Goal: Information Seeking & Learning: Learn about a topic

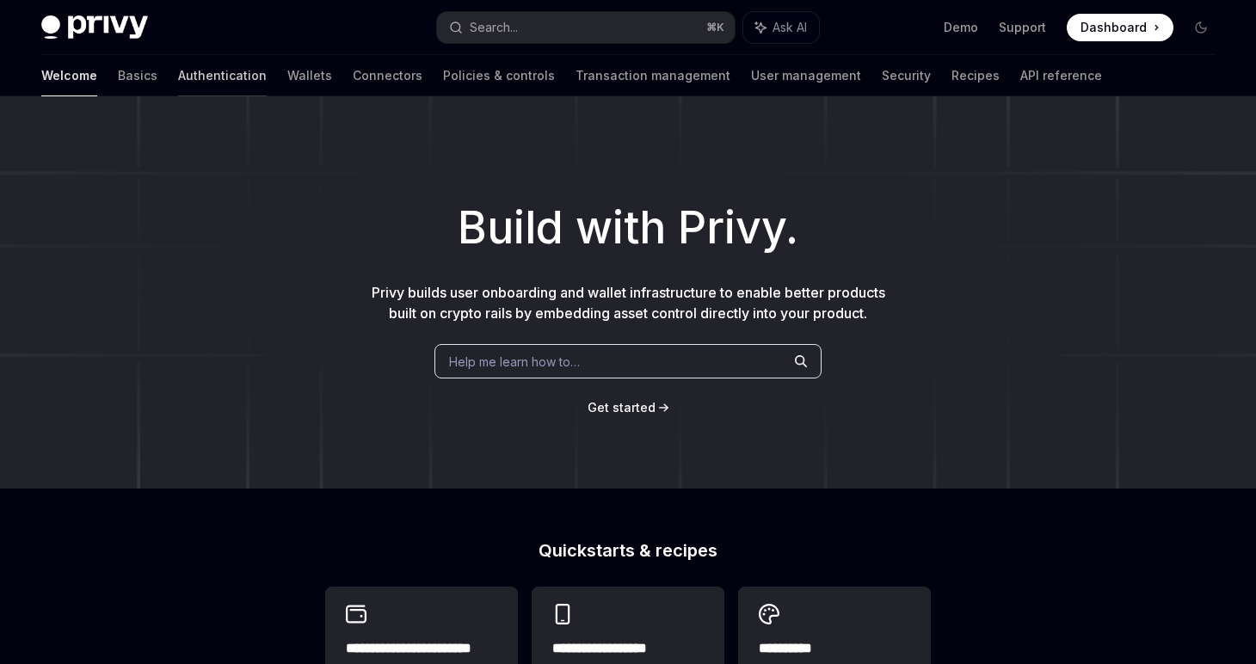
click at [178, 77] on link "Authentication" at bounding box center [222, 75] width 89 height 41
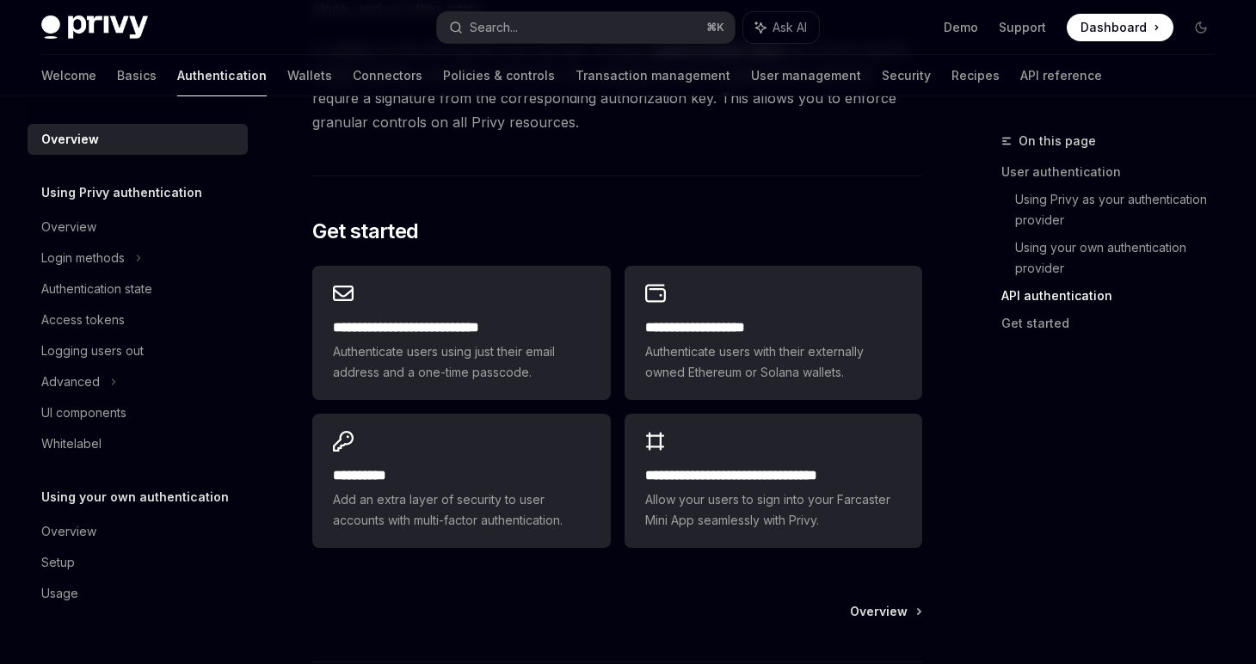
scroll to position [1390, 0]
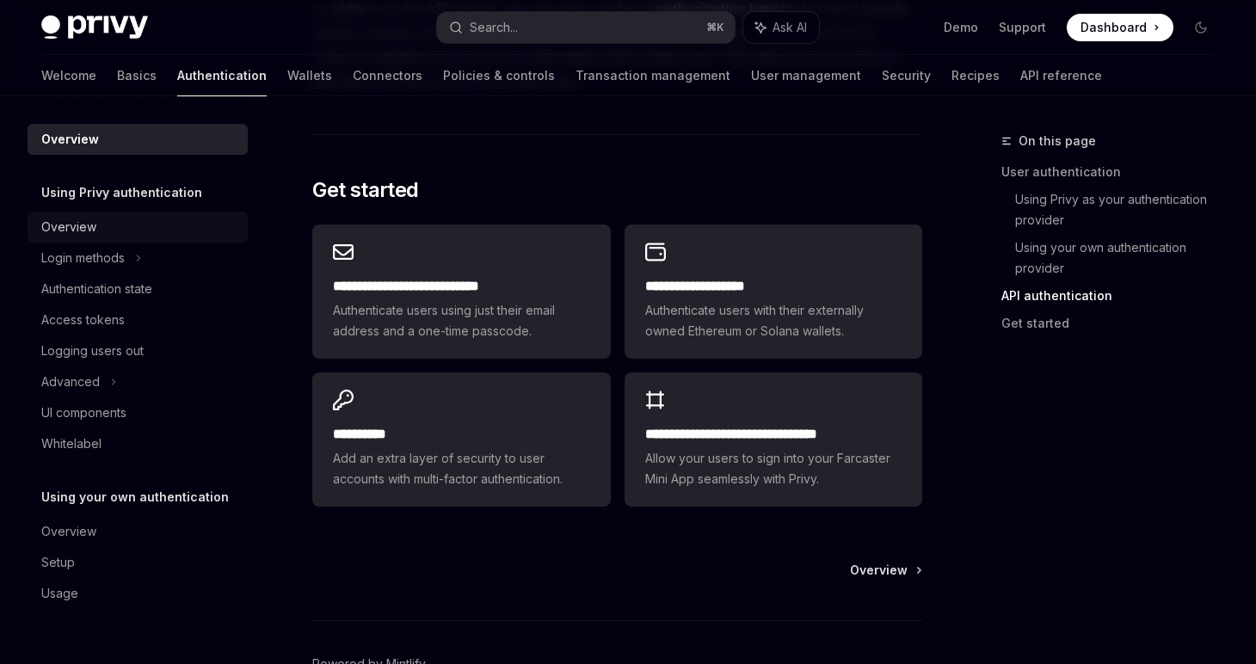
click at [94, 227] on div "Overview" at bounding box center [68, 227] width 55 height 21
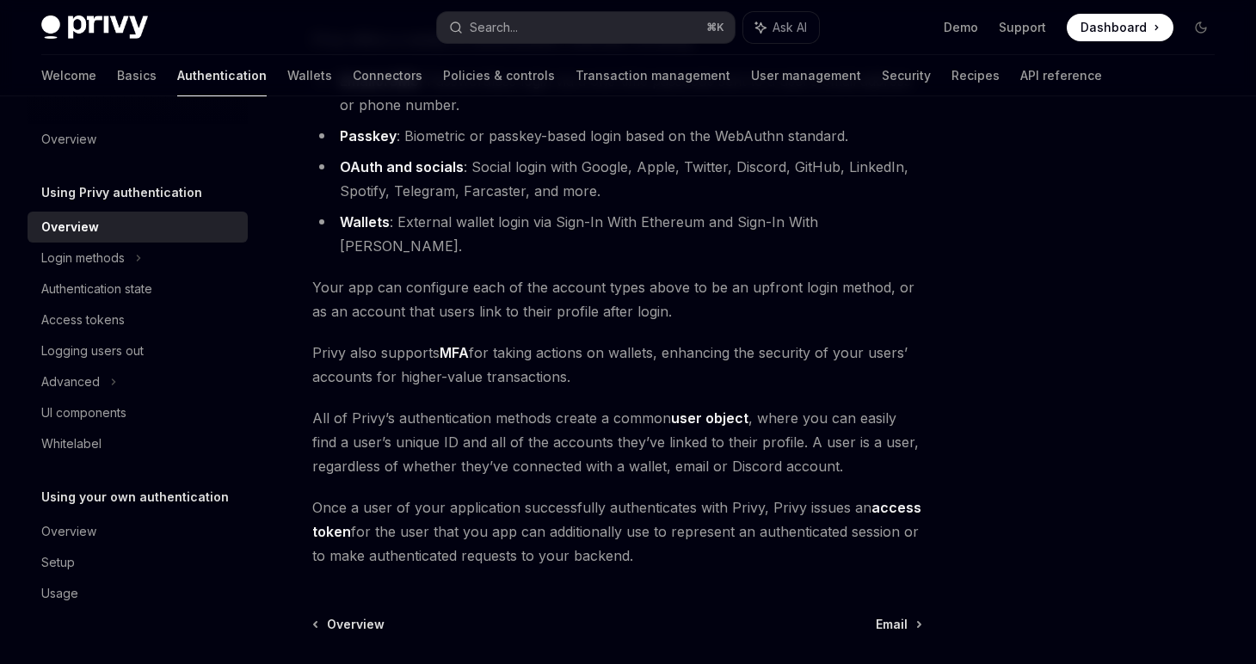
scroll to position [223, 0]
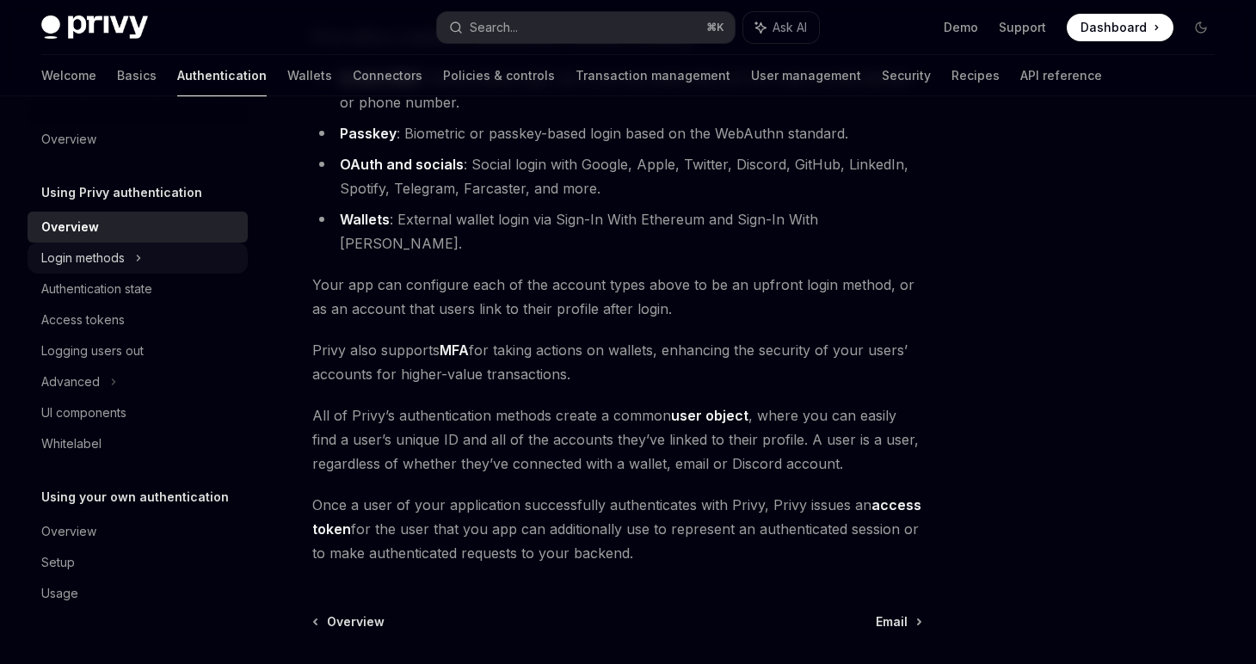
click at [91, 261] on div "Login methods" at bounding box center [82, 258] width 83 height 21
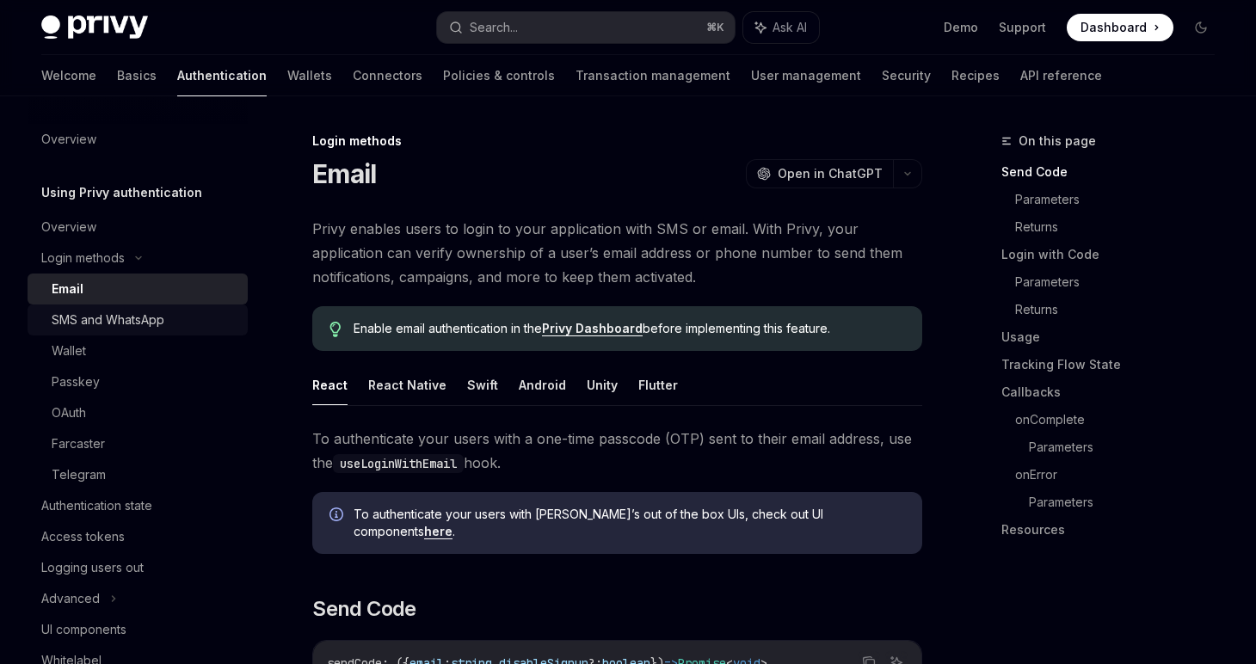
click at [174, 329] on div "SMS and WhatsApp" at bounding box center [145, 320] width 186 height 21
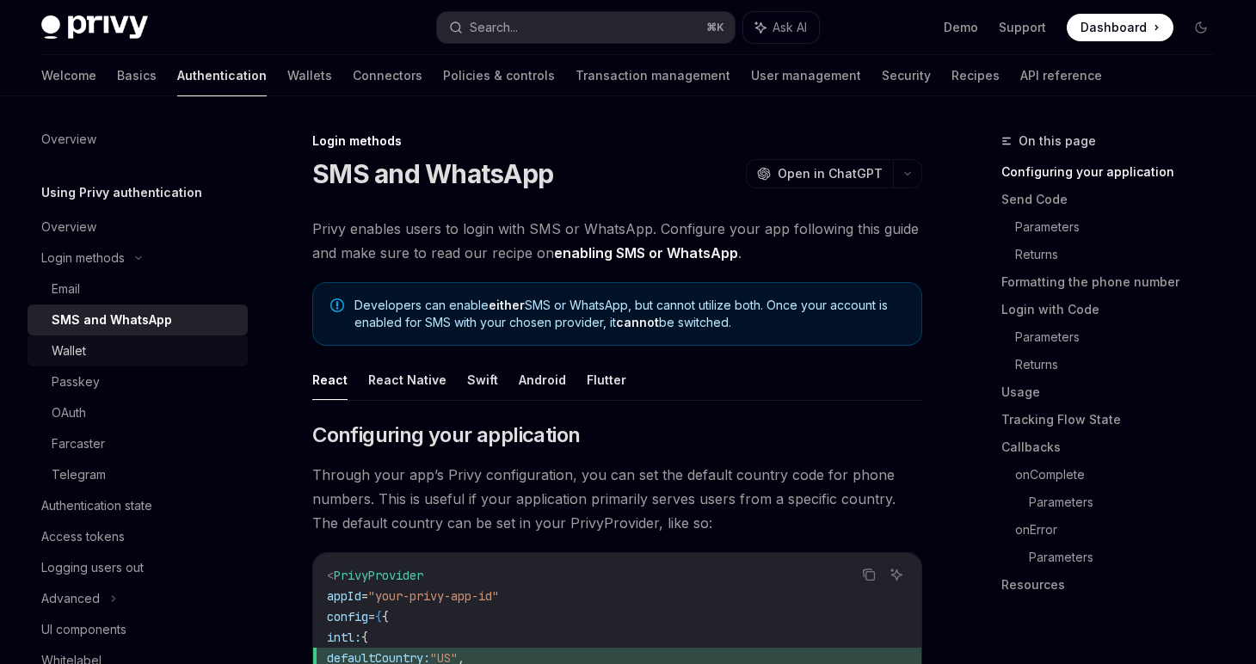
click at [162, 353] on div "Wallet" at bounding box center [145, 351] width 186 height 21
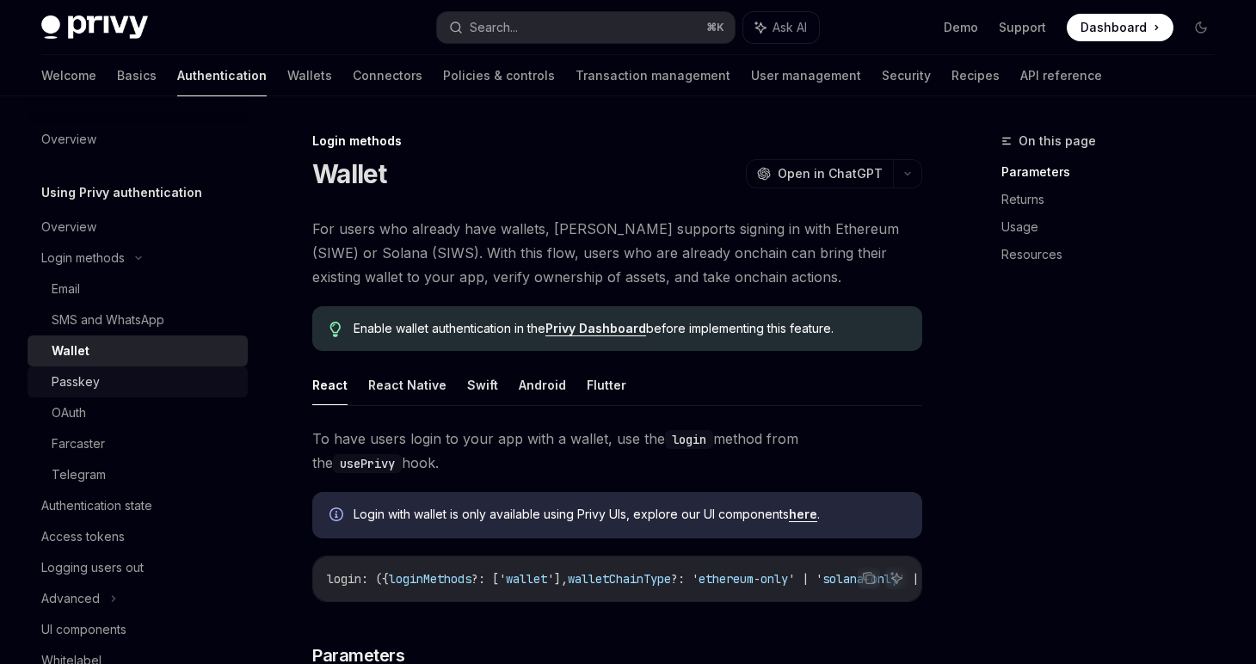
click at [139, 395] on link "Passkey" at bounding box center [138, 382] width 220 height 31
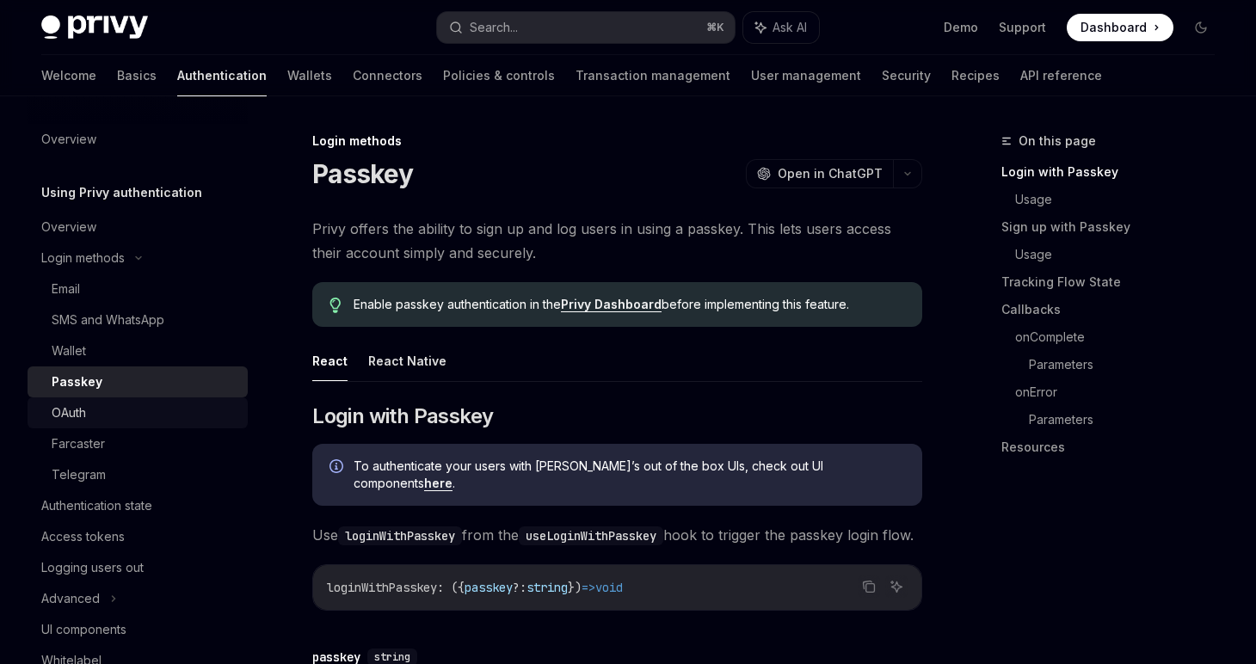
click at [147, 420] on div "OAuth" at bounding box center [145, 413] width 186 height 21
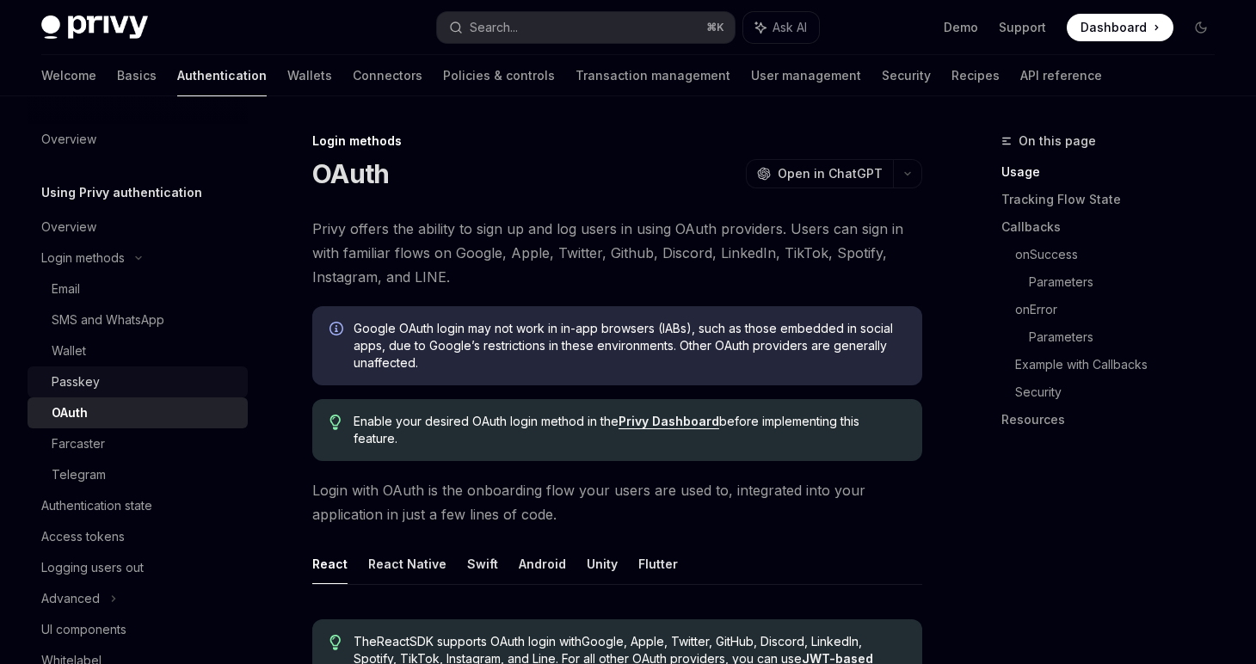
click at [126, 385] on div "Passkey" at bounding box center [145, 382] width 186 height 21
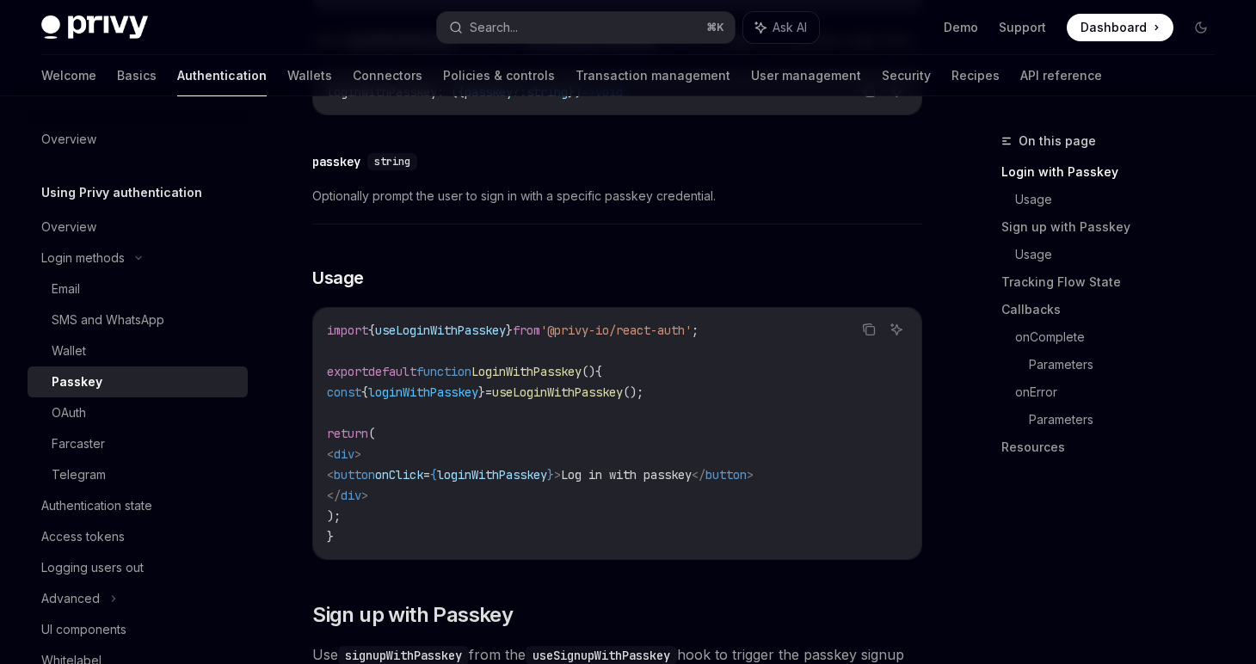
scroll to position [635, 0]
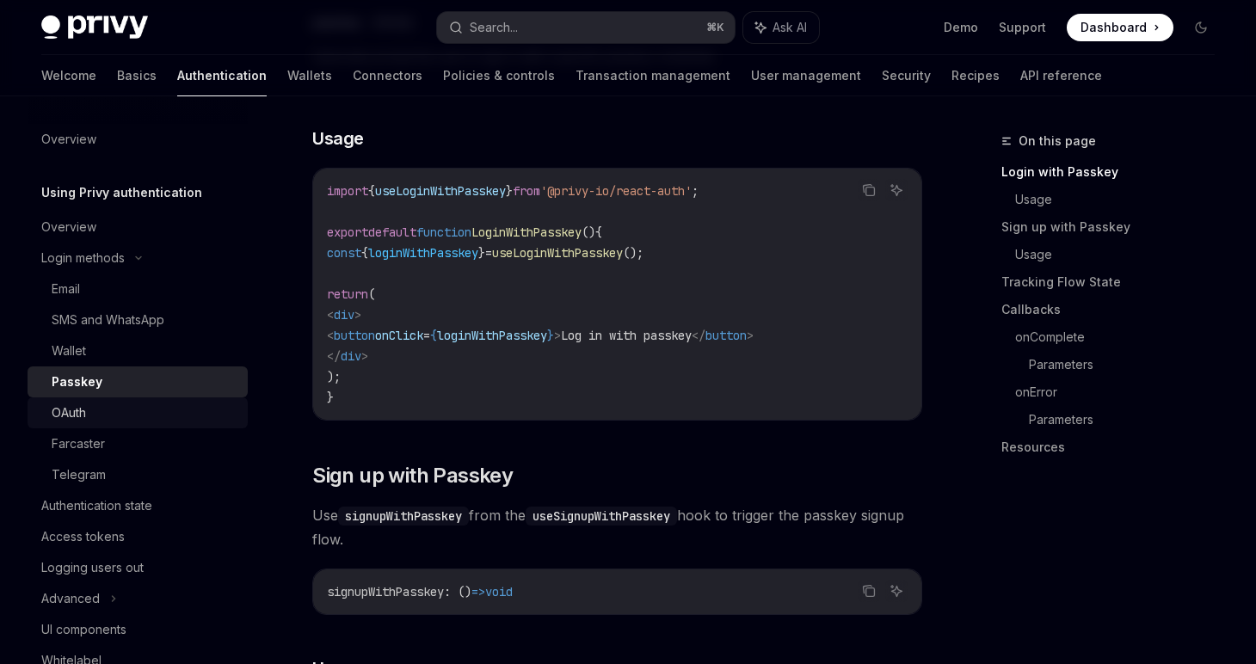
click at [102, 423] on link "OAuth" at bounding box center [138, 413] width 220 height 31
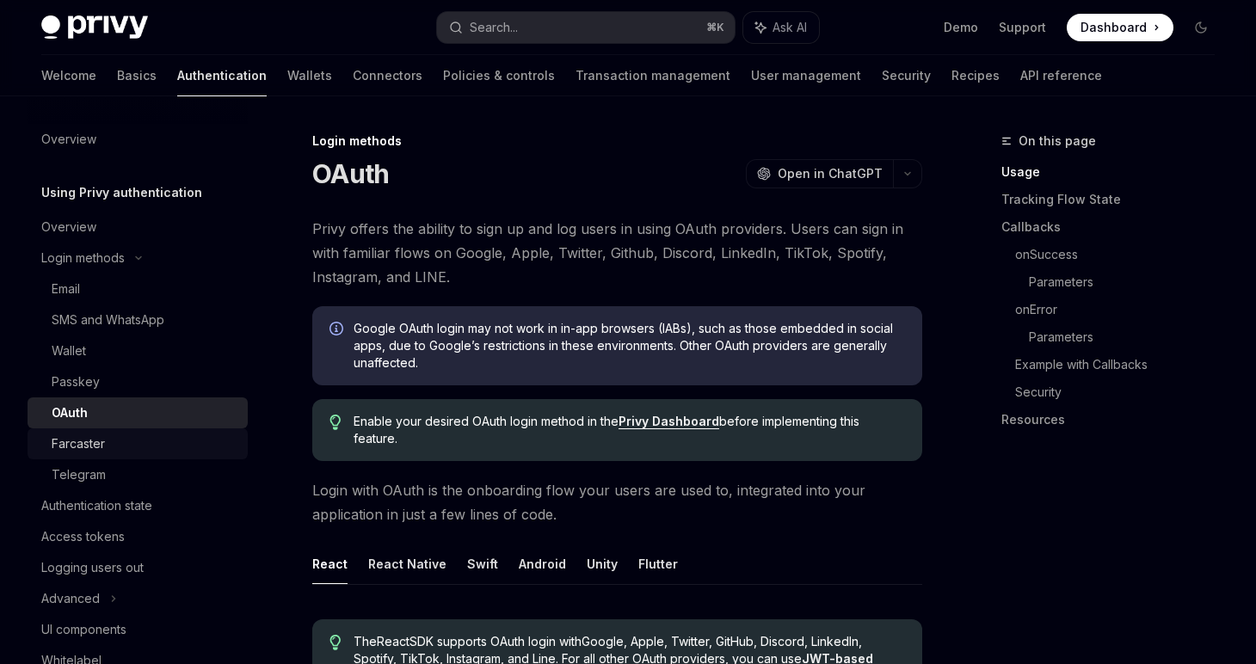
click at [102, 449] on div "Farcaster" at bounding box center [78, 444] width 53 height 21
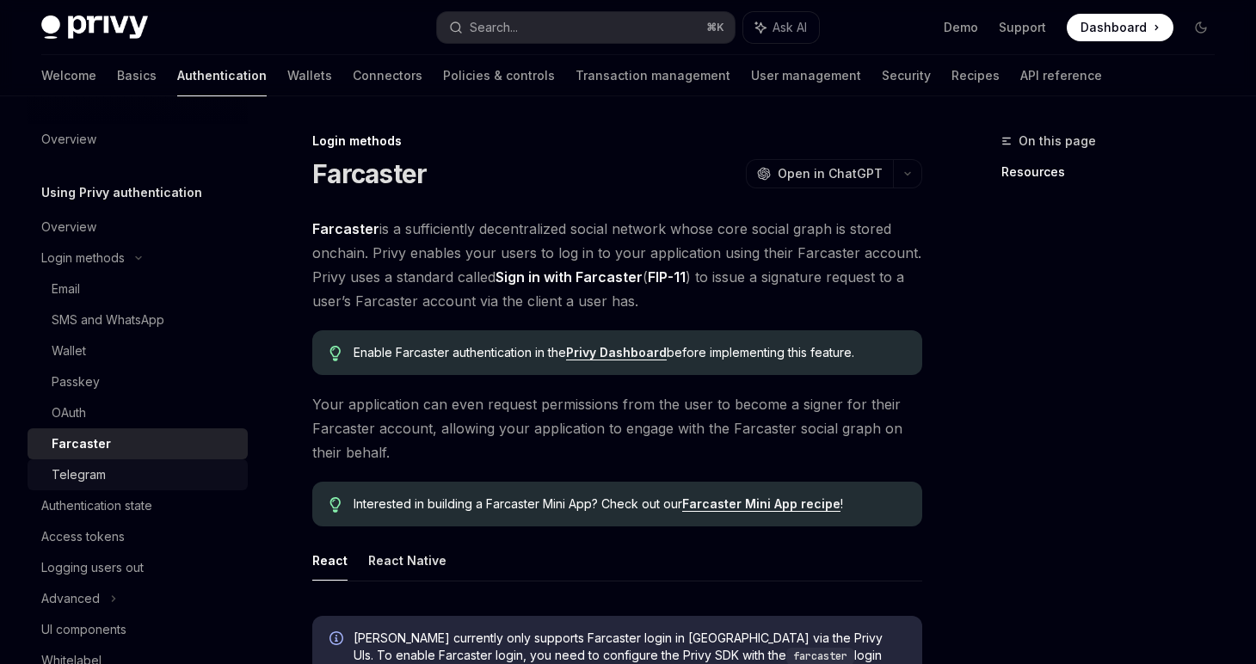
click at [102, 467] on div "Telegram" at bounding box center [79, 475] width 54 height 21
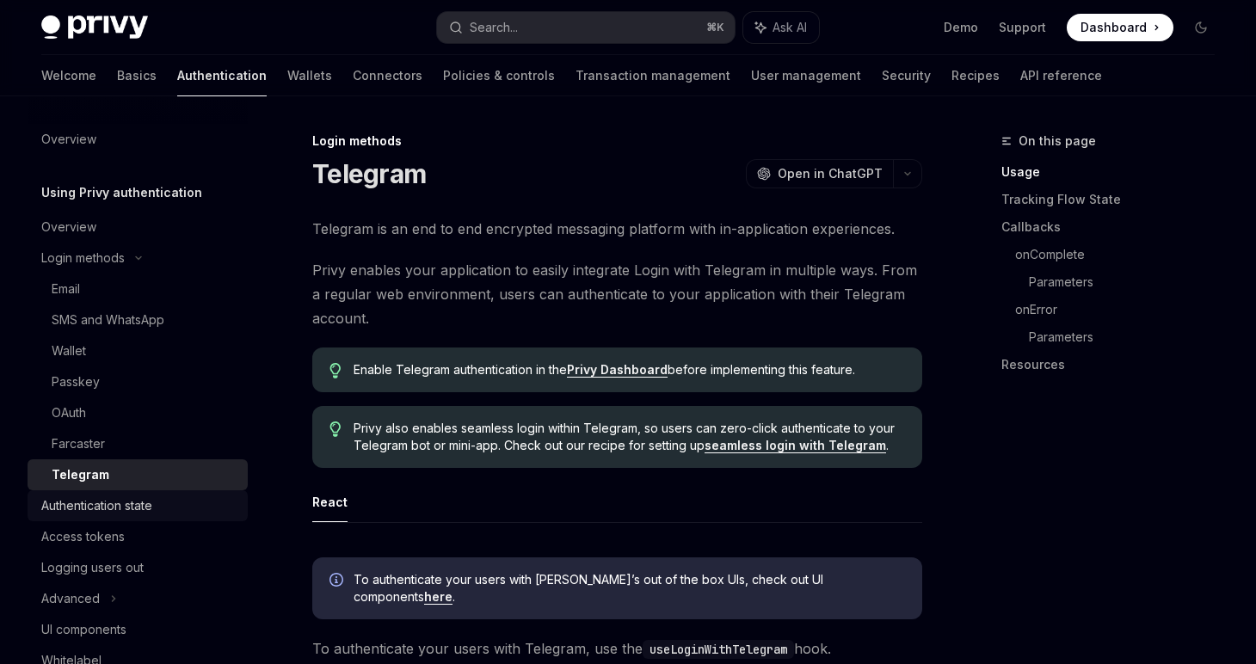
click at [116, 498] on div "Authentication state" at bounding box center [96, 506] width 111 height 21
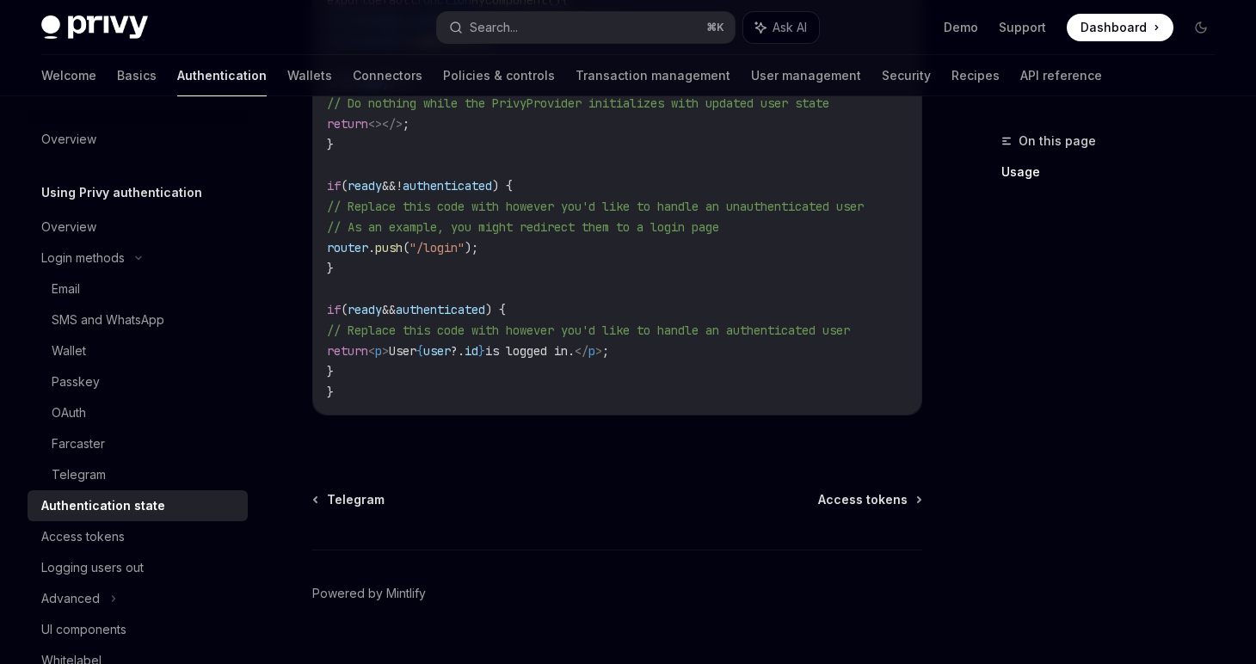
scroll to position [797, 0]
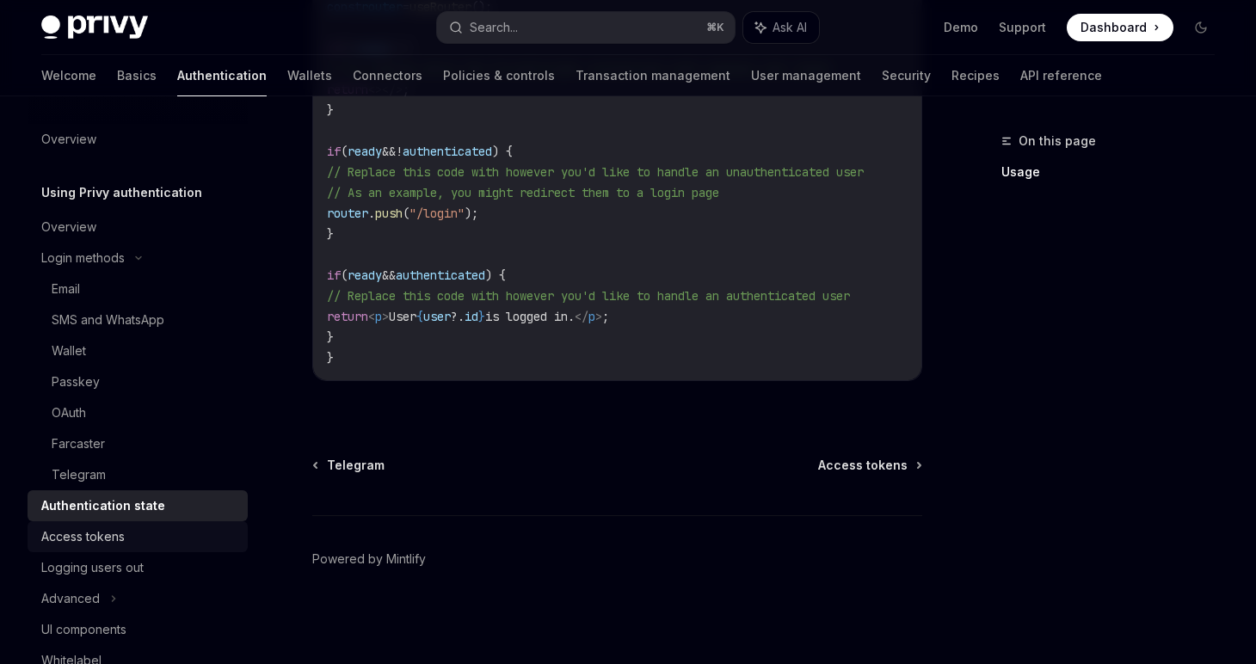
click at [60, 541] on div "Access tokens" at bounding box center [82, 537] width 83 height 21
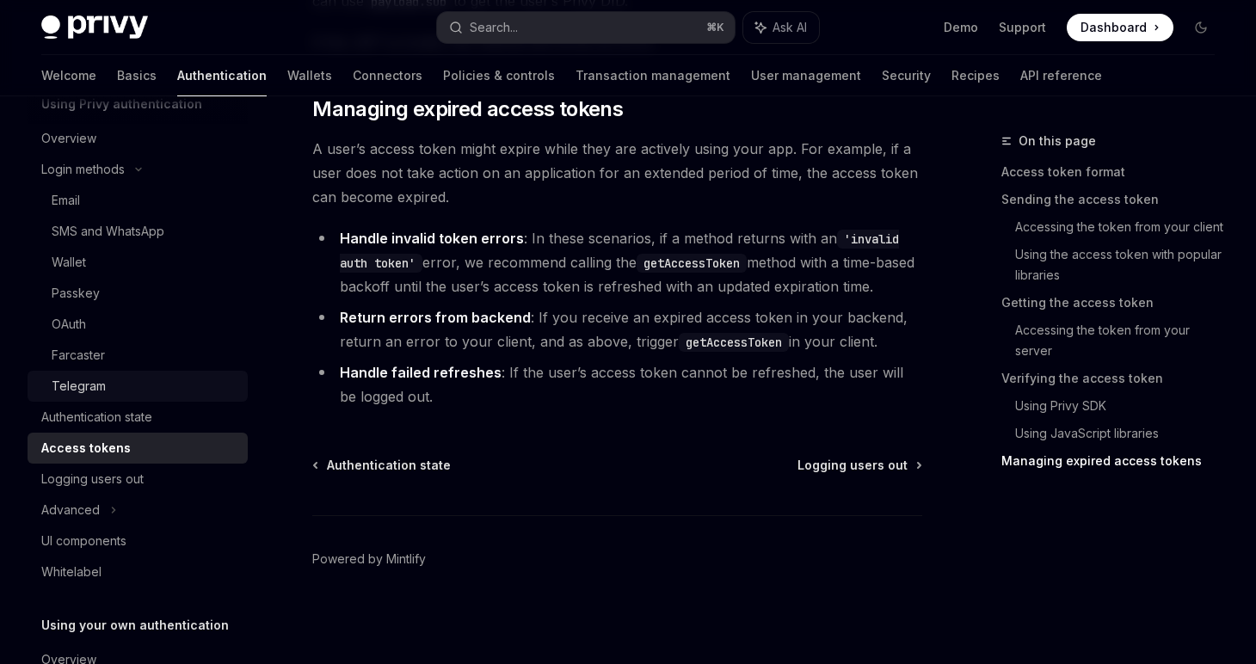
scroll to position [109, 0]
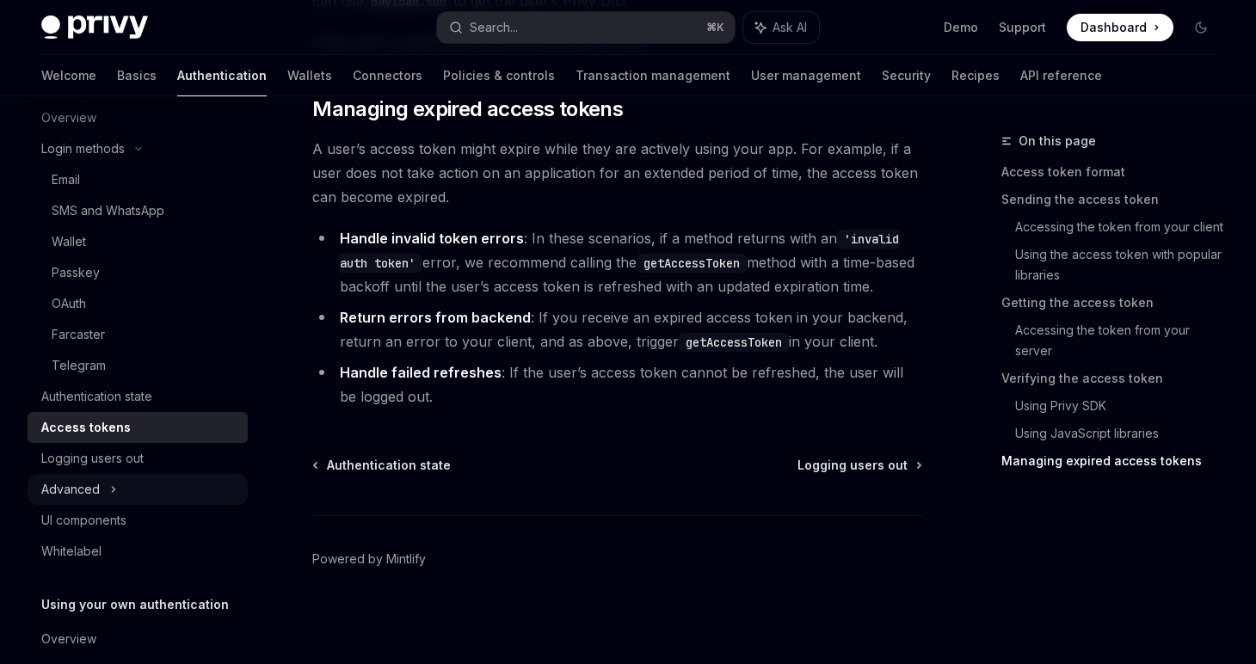
click at [131, 499] on div "Advanced" at bounding box center [138, 489] width 220 height 31
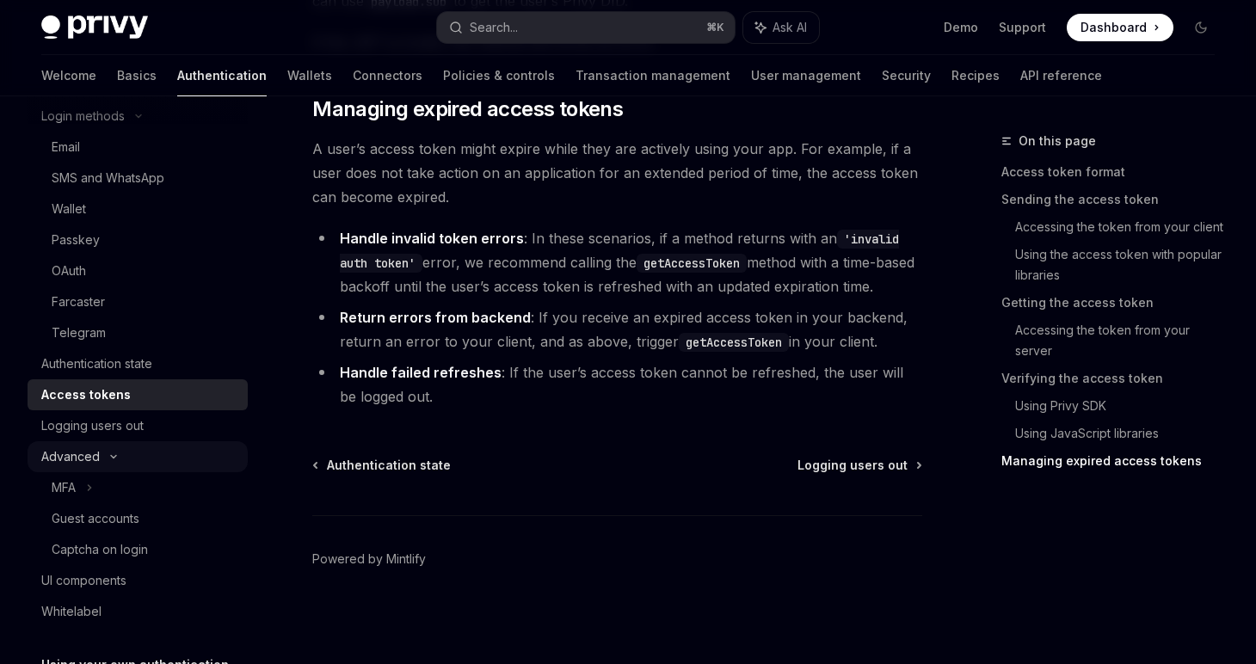
scroll to position [145, 0]
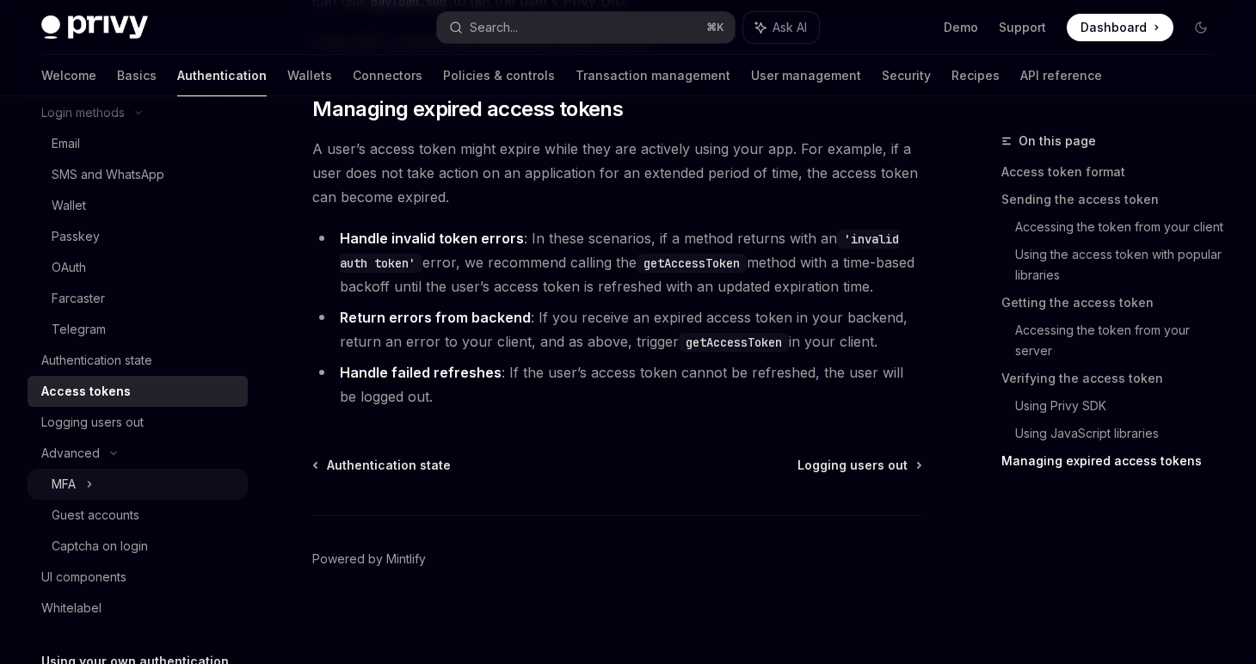
click at [125, 493] on div "MFA" at bounding box center [138, 484] width 220 height 31
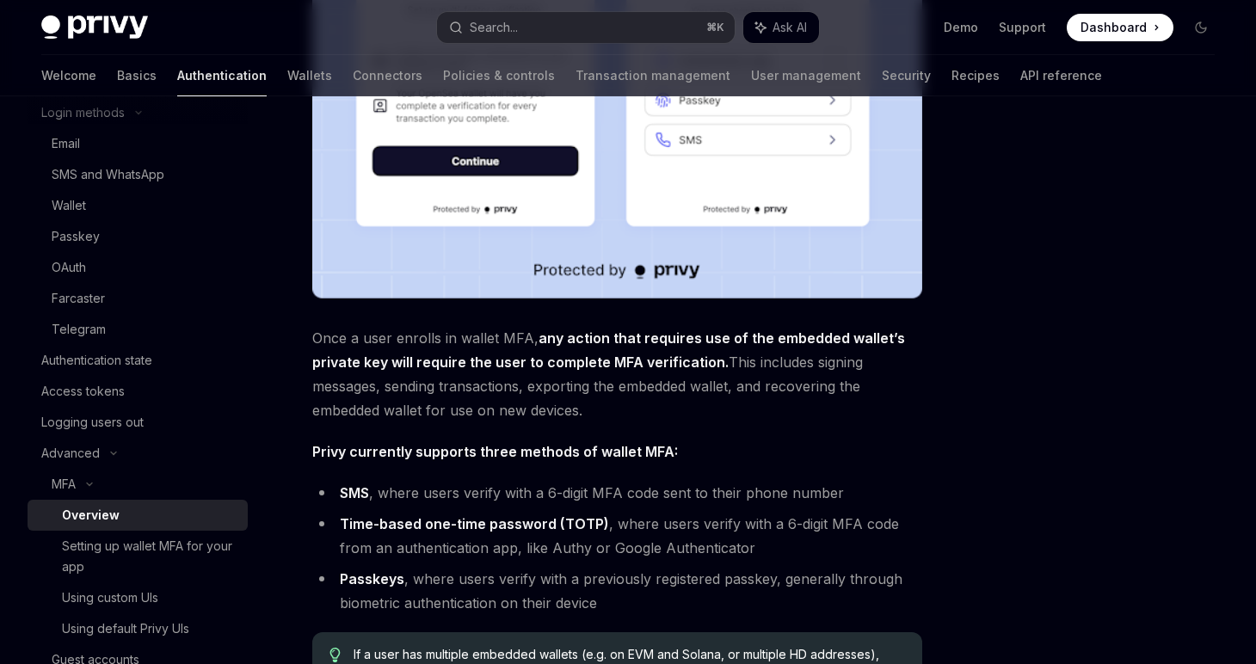
scroll to position [453, 0]
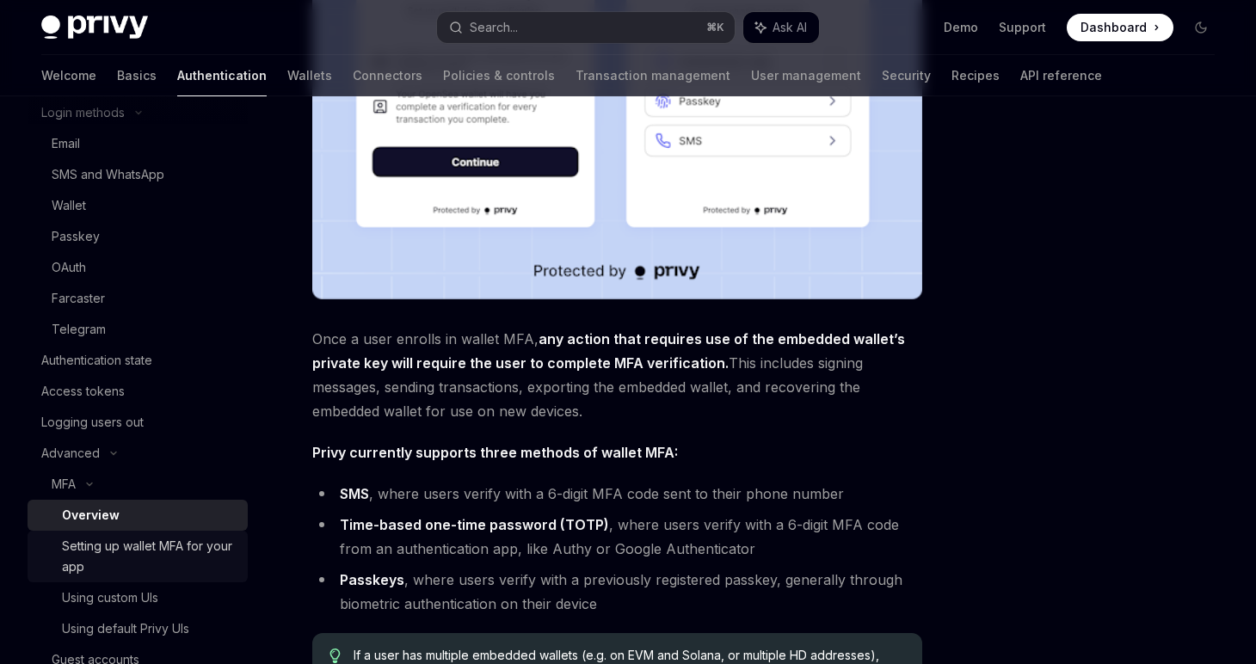
click at [145, 546] on div "Setting up wallet MFA for your app" at bounding box center [150, 556] width 176 height 41
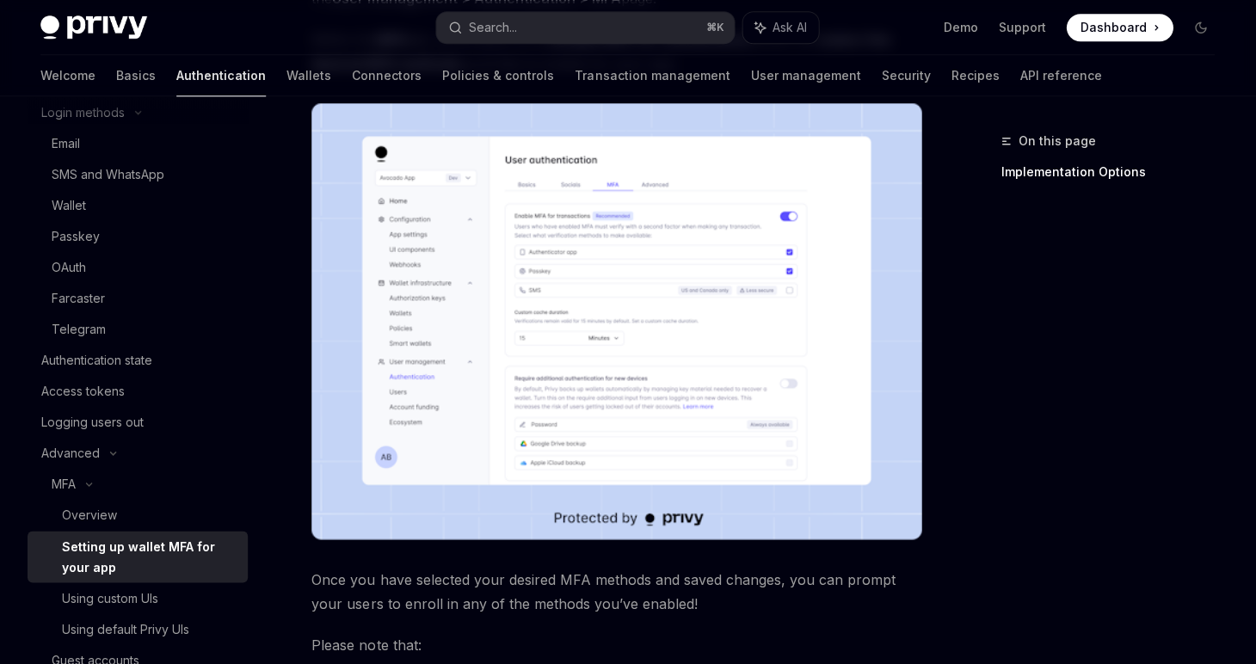
scroll to position [255, 0]
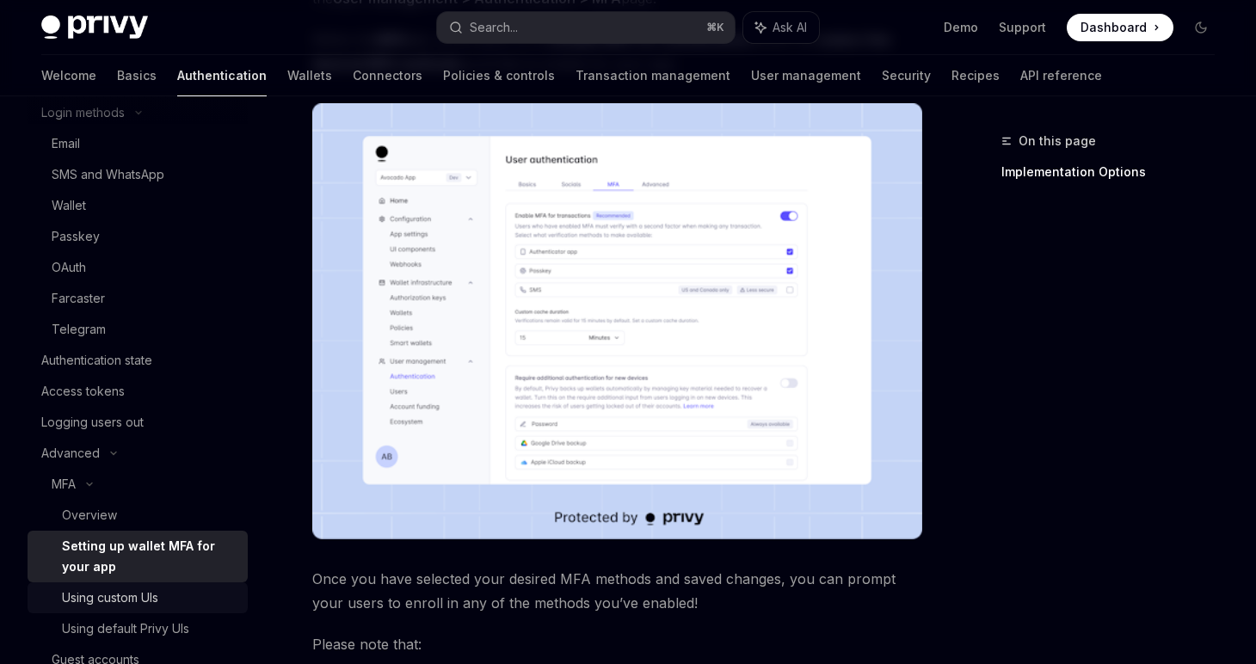
click at [126, 590] on div "Using custom UIs" at bounding box center [110, 598] width 96 height 21
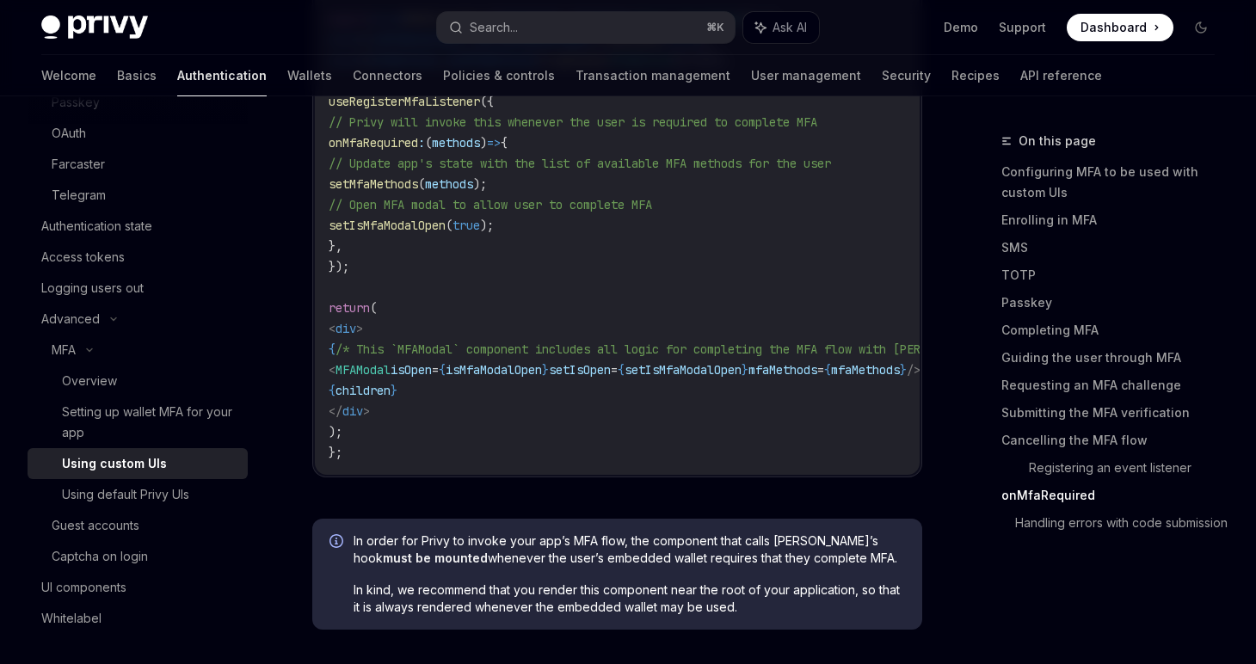
scroll to position [6938, 0]
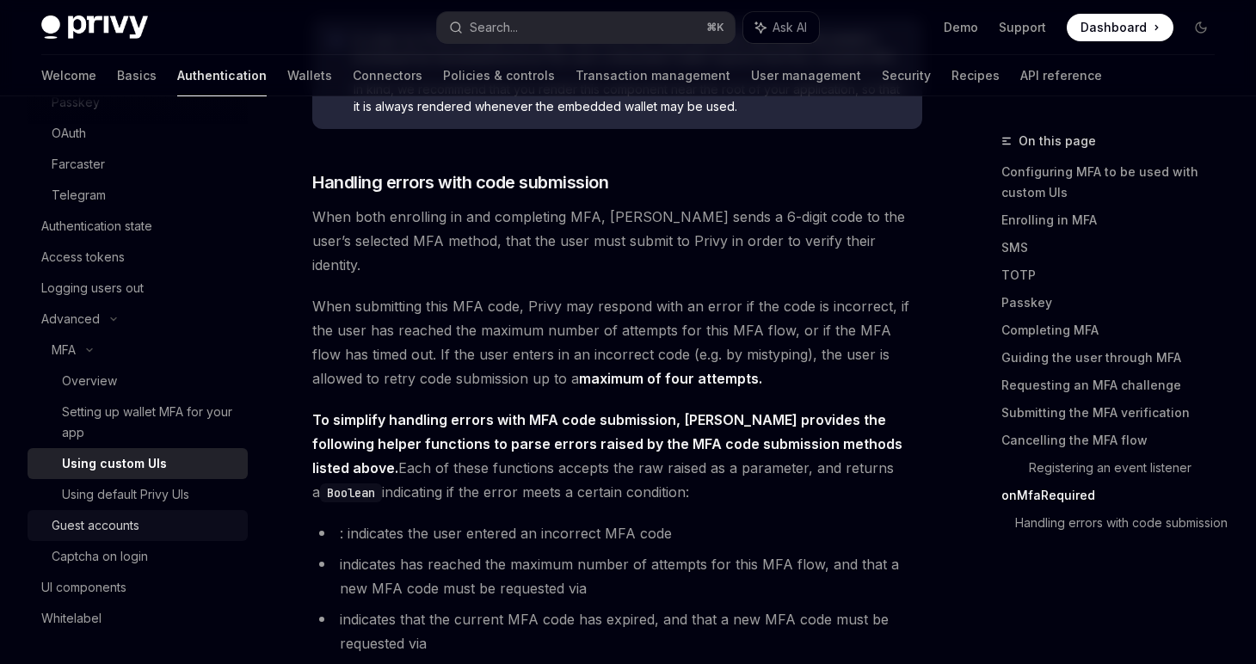
click at [150, 529] on div "Guest accounts" at bounding box center [145, 525] width 186 height 21
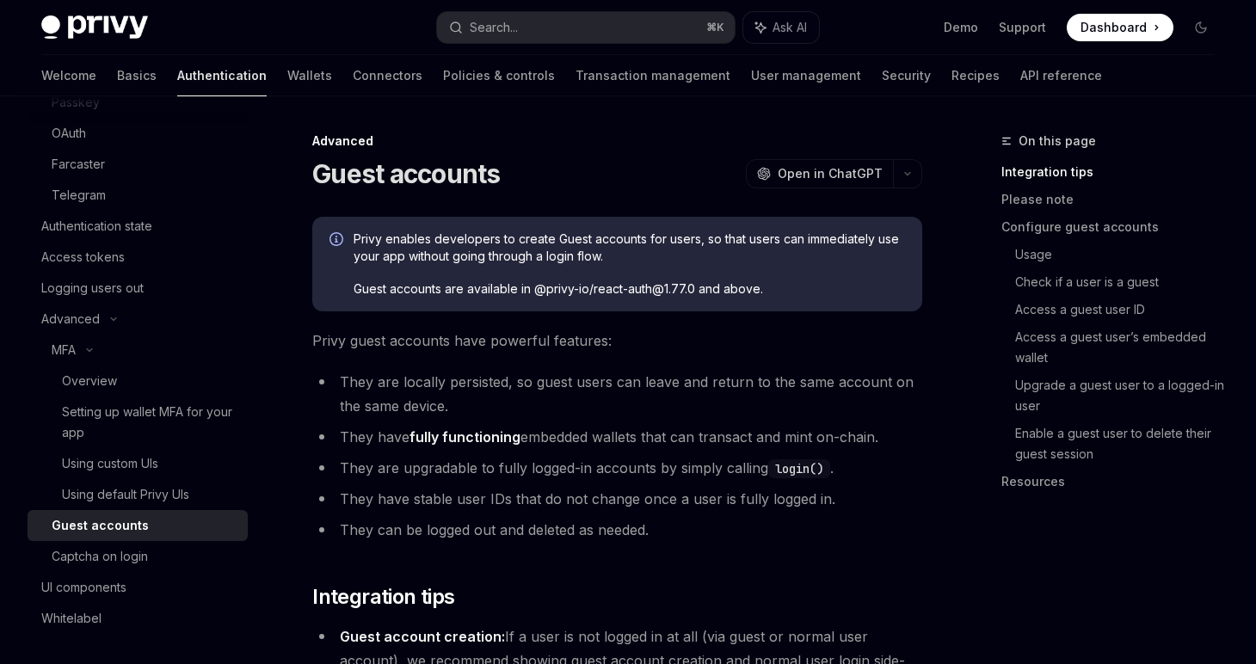
click at [150, 539] on link "Guest accounts" at bounding box center [138, 525] width 220 height 31
click at [150, 557] on div "Captcha on login" at bounding box center [145, 556] width 186 height 21
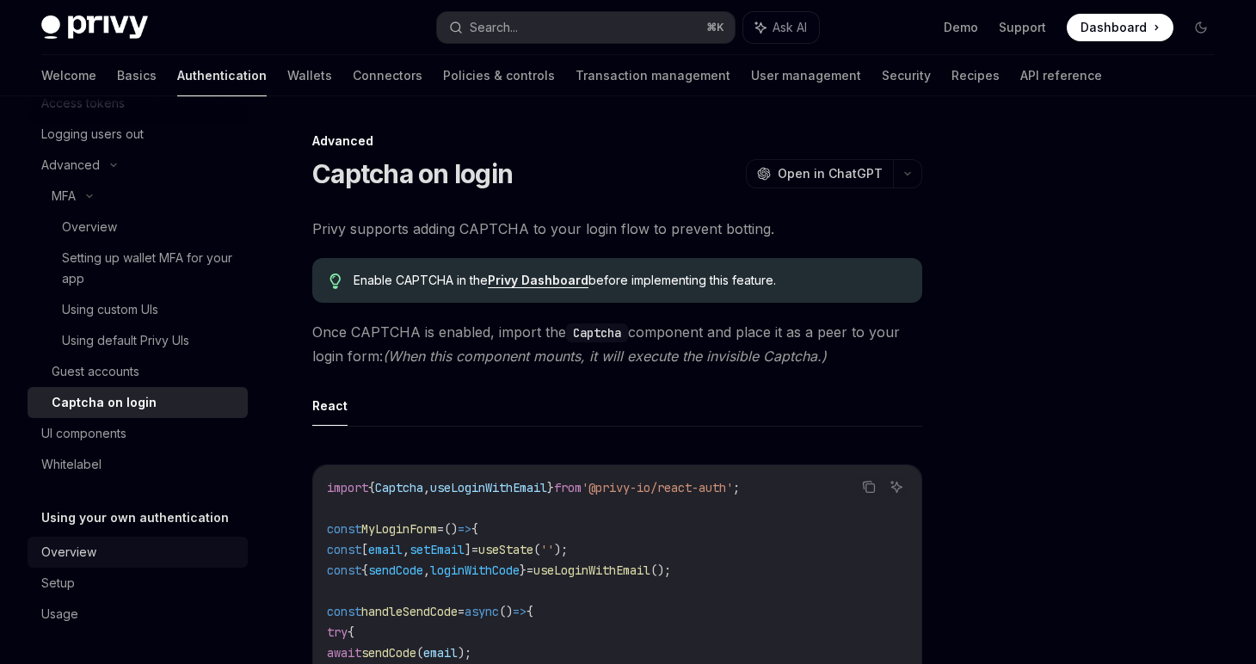
scroll to position [433, 0]
click at [88, 464] on div "Whitelabel" at bounding box center [71, 465] width 60 height 21
type textarea "*"
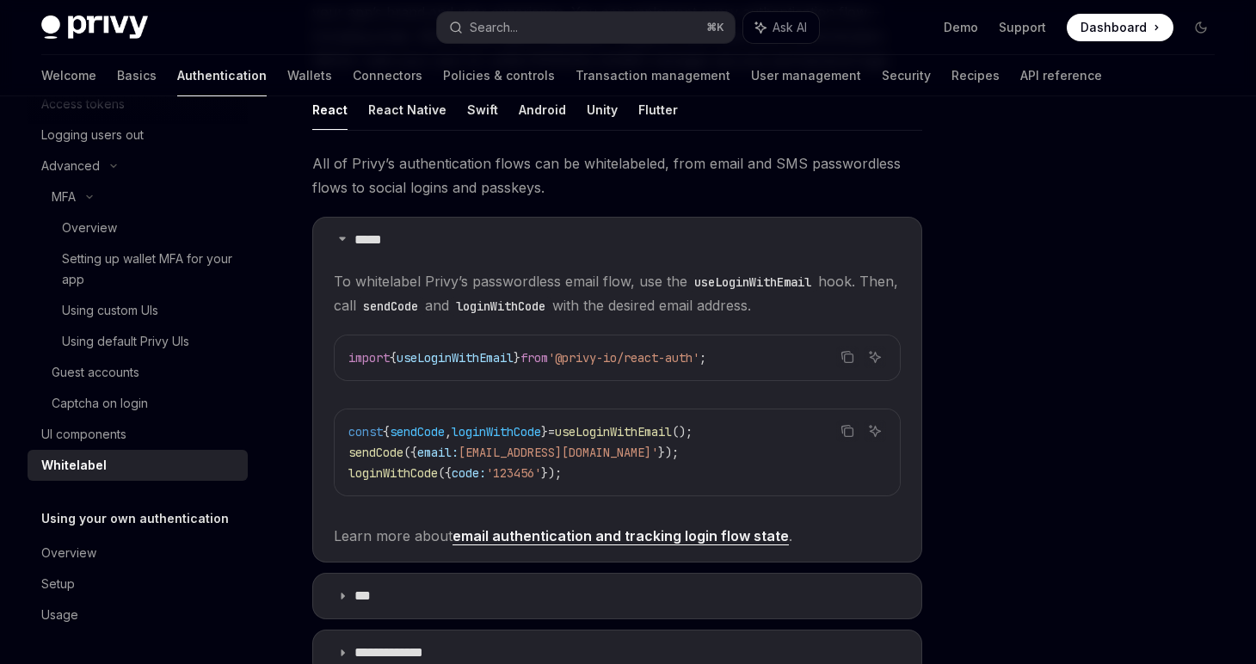
scroll to position [521, 0]
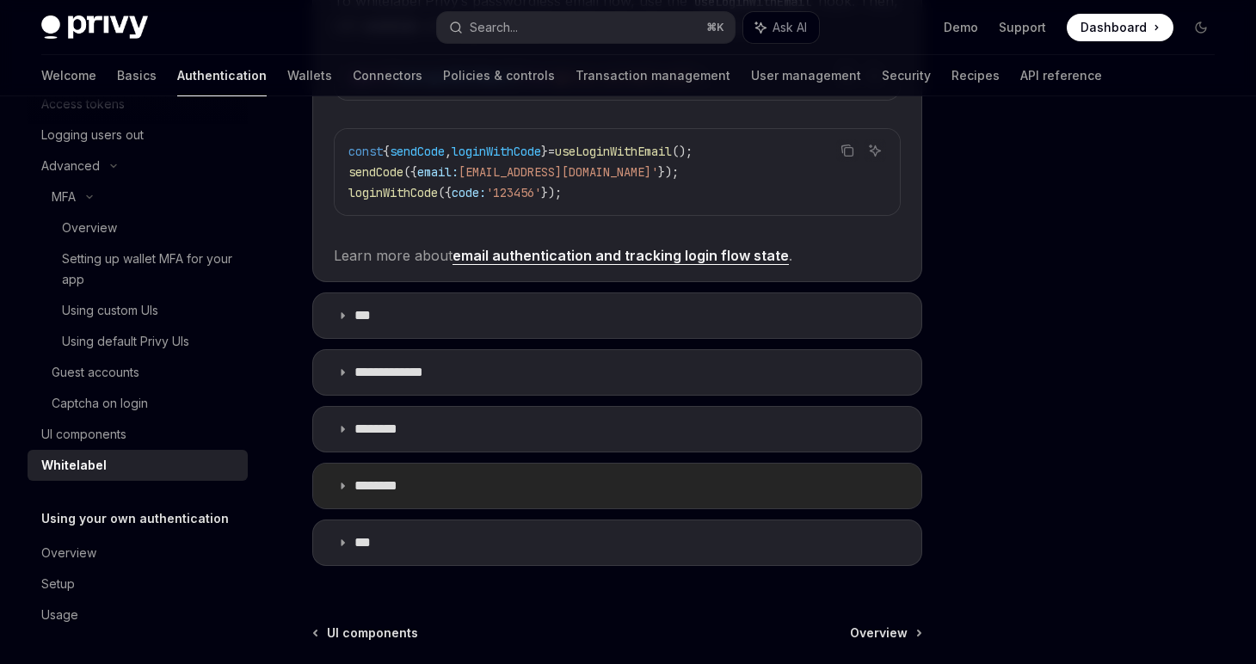
click at [393, 503] on summary "********" at bounding box center [617, 486] width 608 height 45
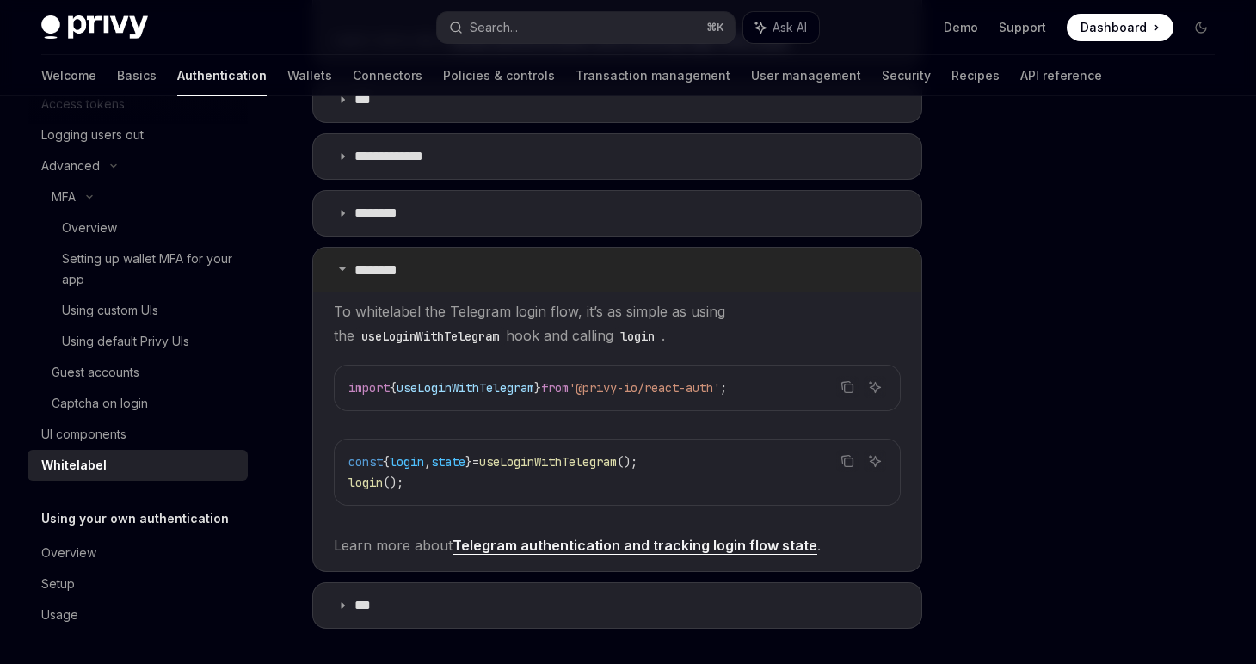
scroll to position [739, 0]
